Goal: Contribute content: Share content

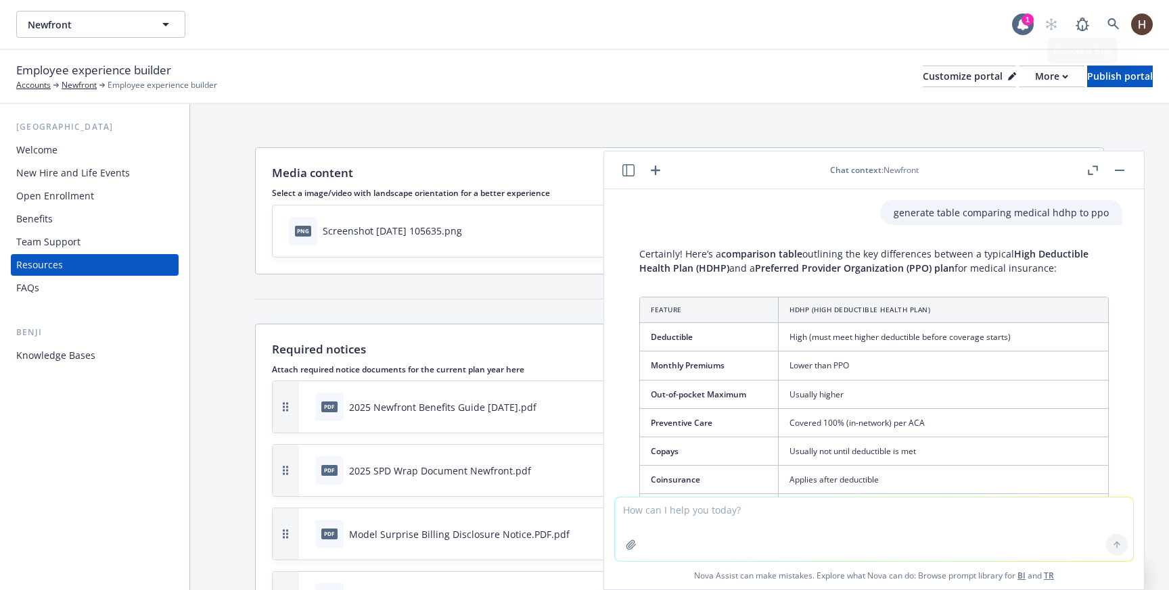
scroll to position [217, 0]
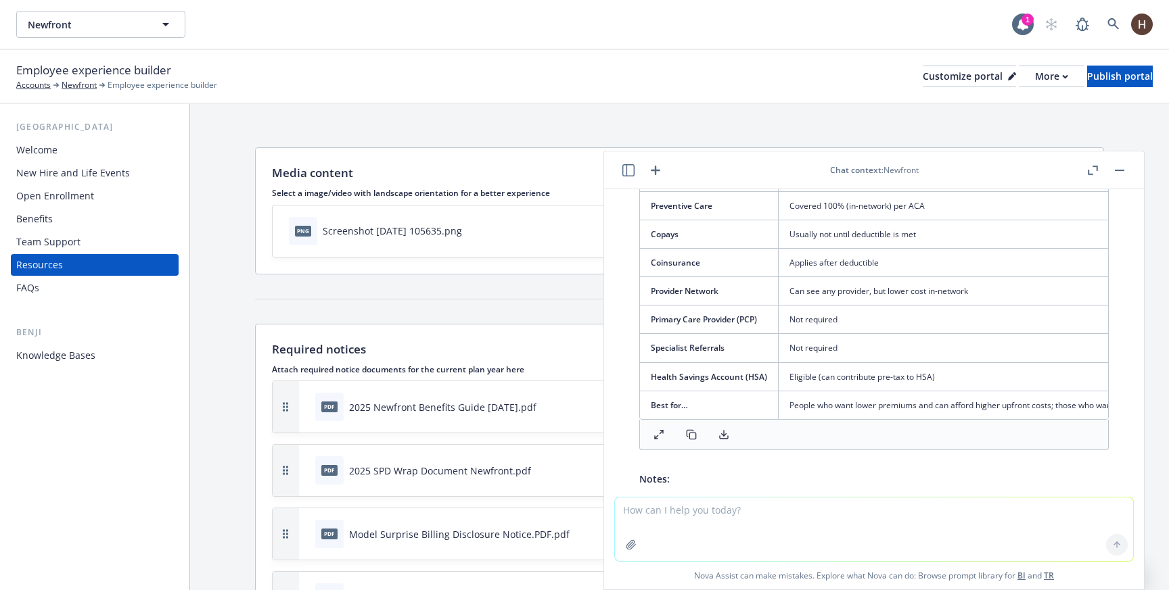
click at [519, 283] on div "Media content Hide this section Select a image/video with landscape orientation…" at bounding box center [679, 224] width 849 height 155
click at [943, 41] on div "Newfront Newfront 1" at bounding box center [584, 24] width 1169 height 49
